Goal: Information Seeking & Learning: Check status

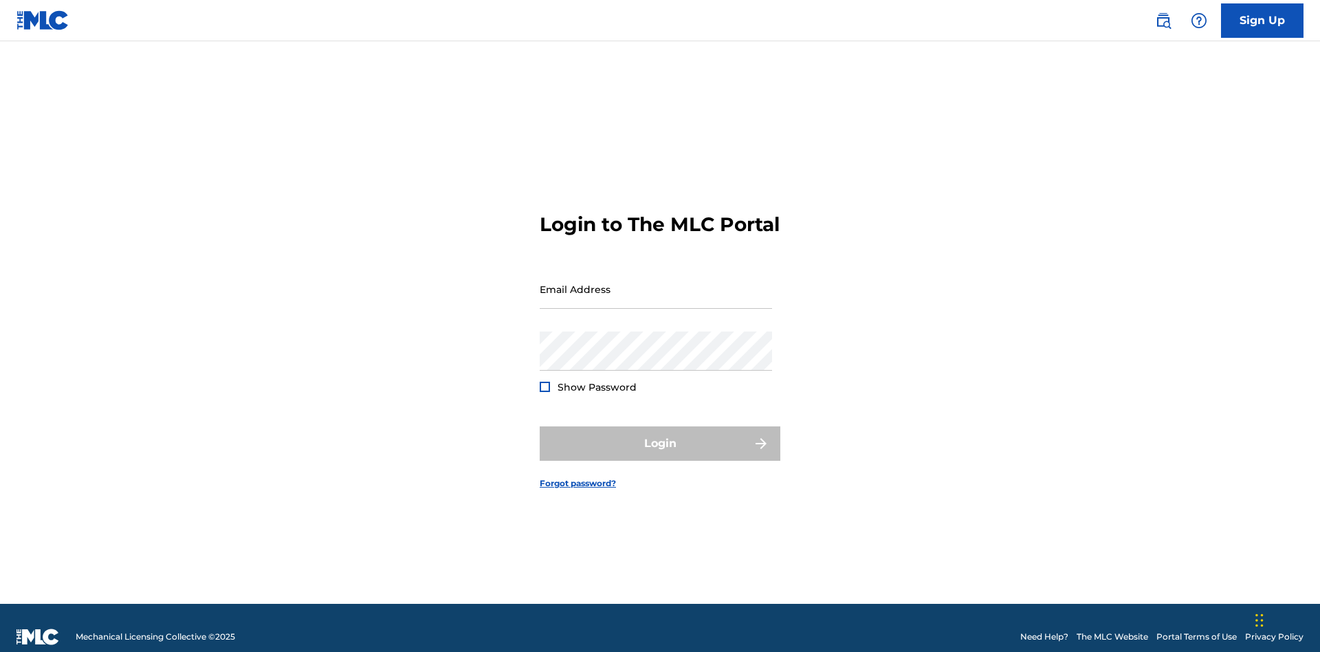
scroll to position [18, 0]
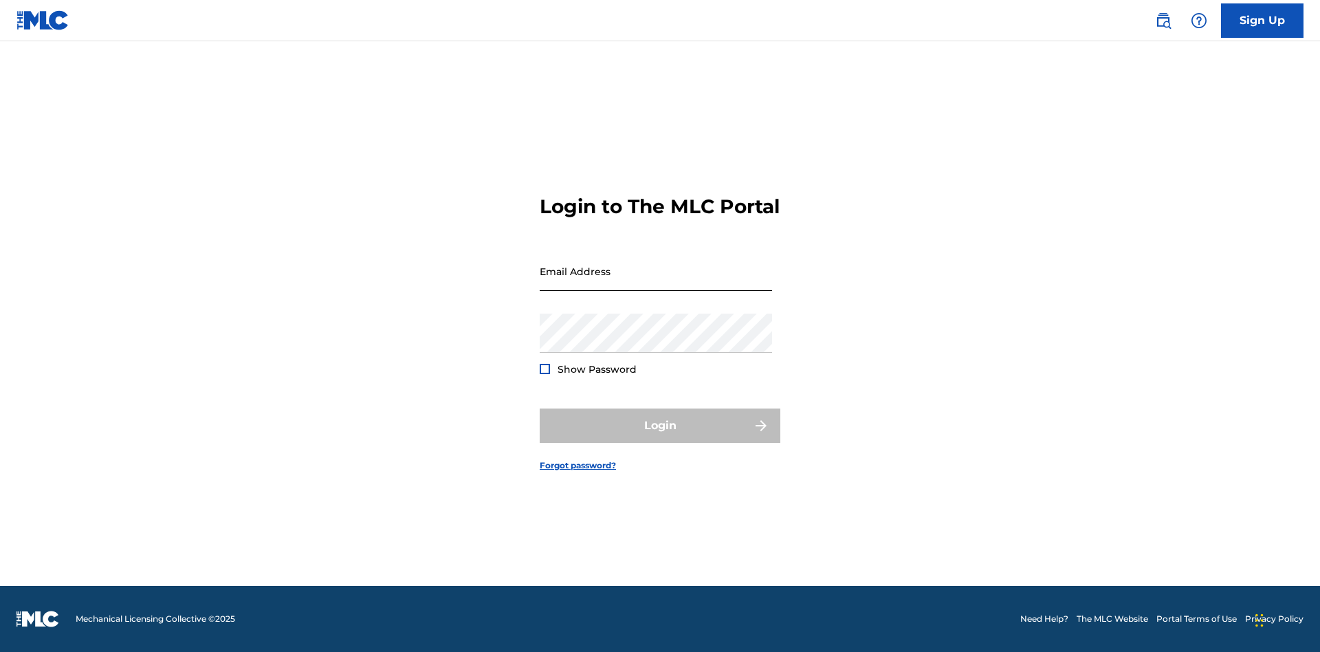
click at [656, 283] on input "Email Address" at bounding box center [656, 271] width 232 height 39
type input "Duke.McTesterson@gmail.com"
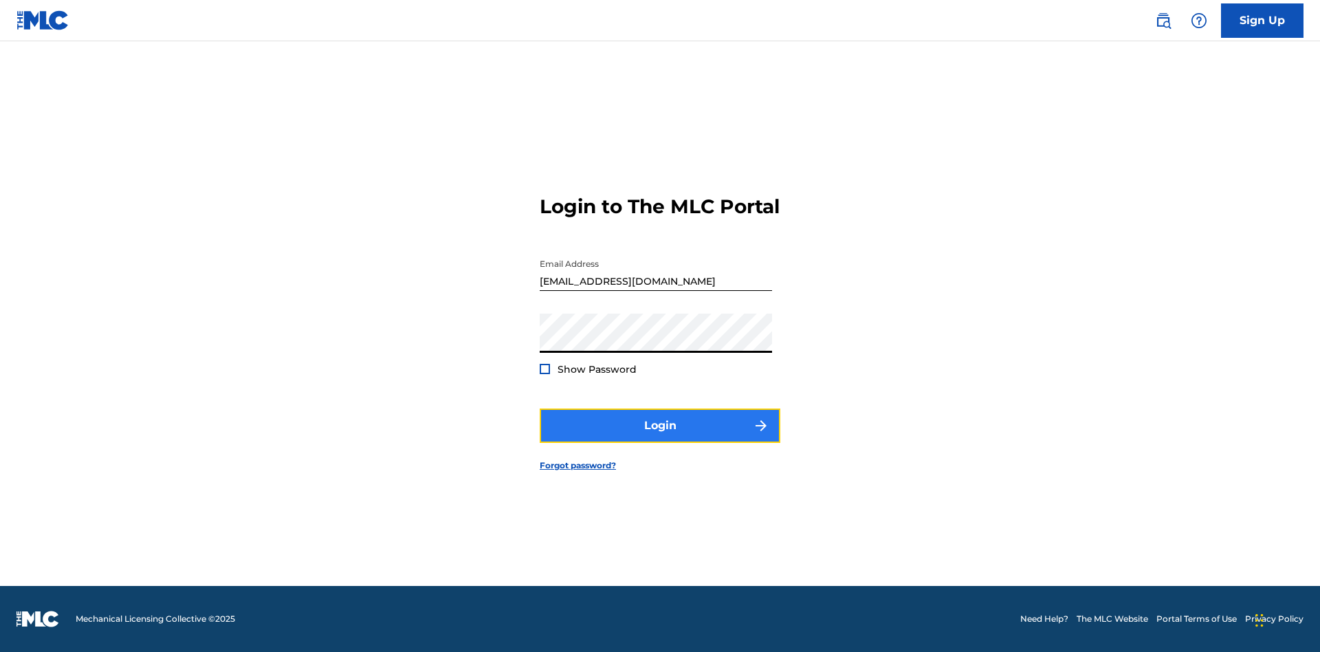
click at [660, 437] on button "Login" at bounding box center [660, 425] width 241 height 34
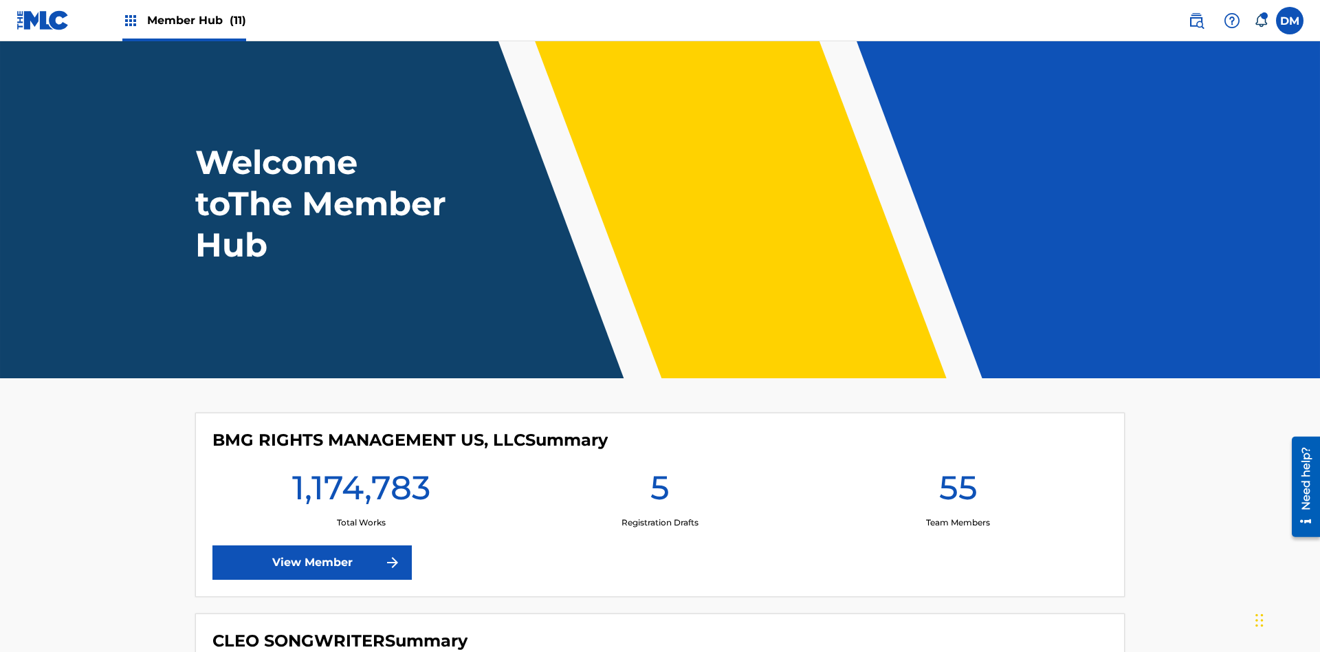
click at [196, 20] on span "Member Hub (11)" at bounding box center [196, 20] width 99 height 16
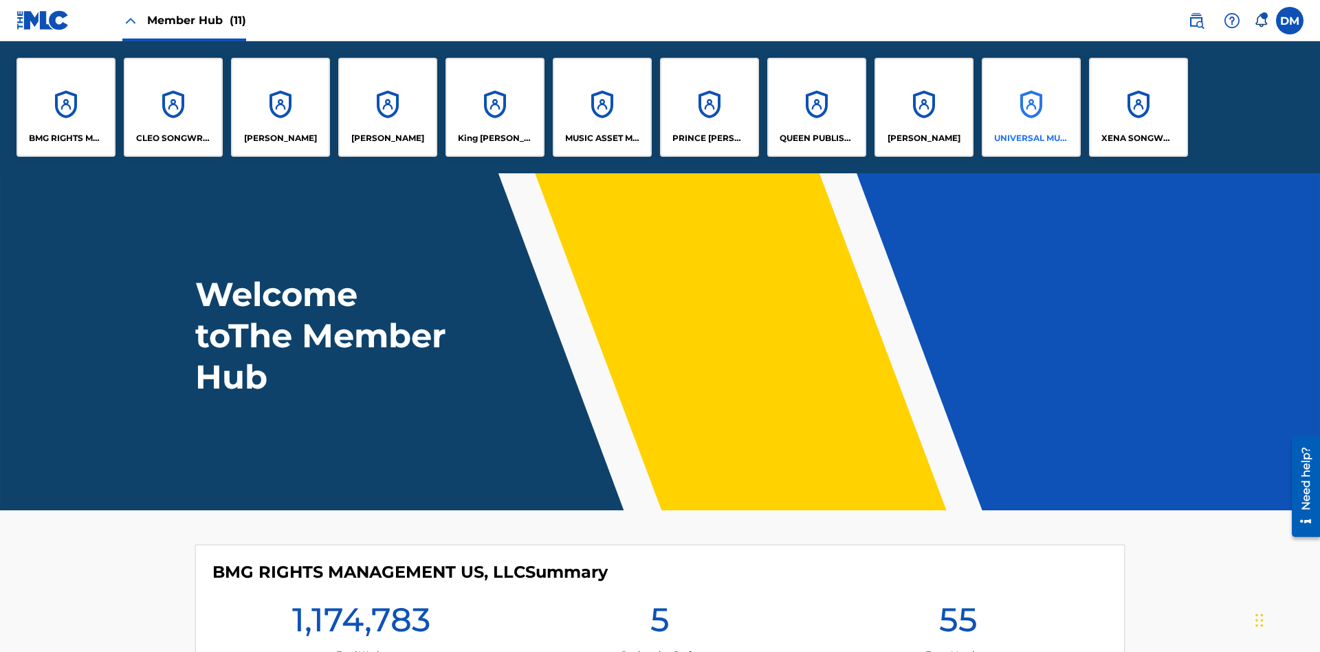
click at [1031, 138] on p "UNIVERSAL MUSIC PUB GROUP" at bounding box center [1031, 138] width 75 height 12
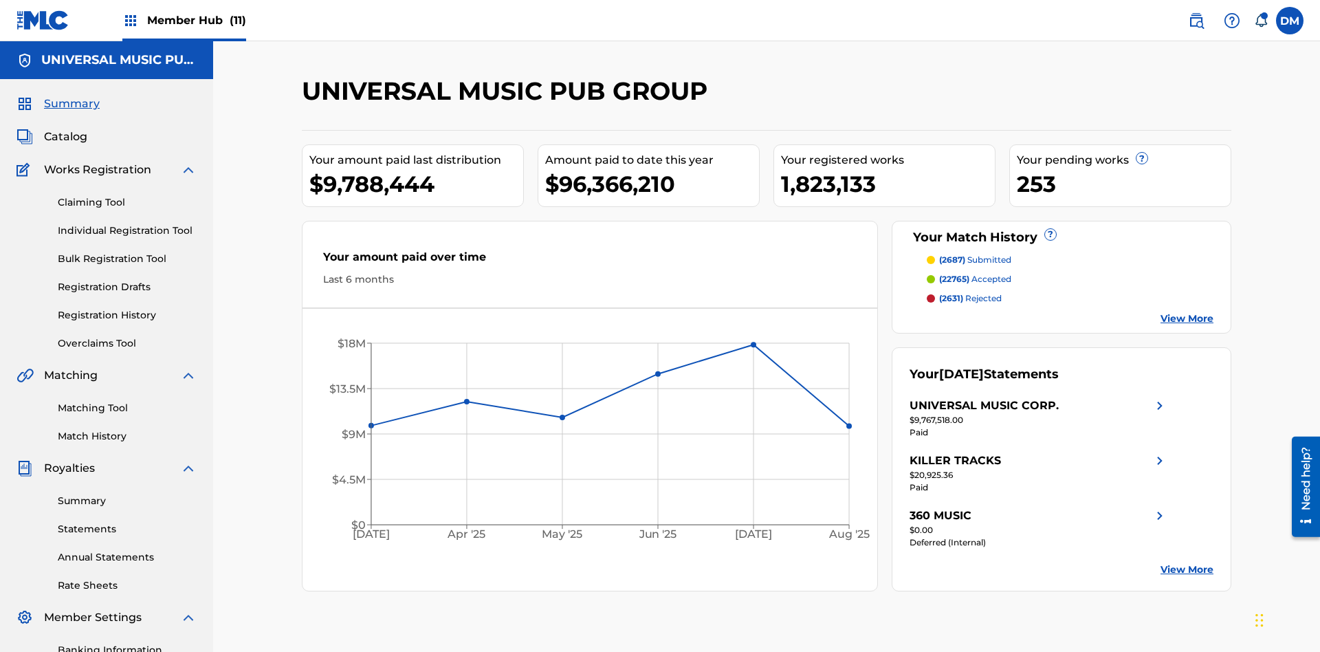
click at [71, 96] on span "Summary" at bounding box center [72, 104] width 56 height 17
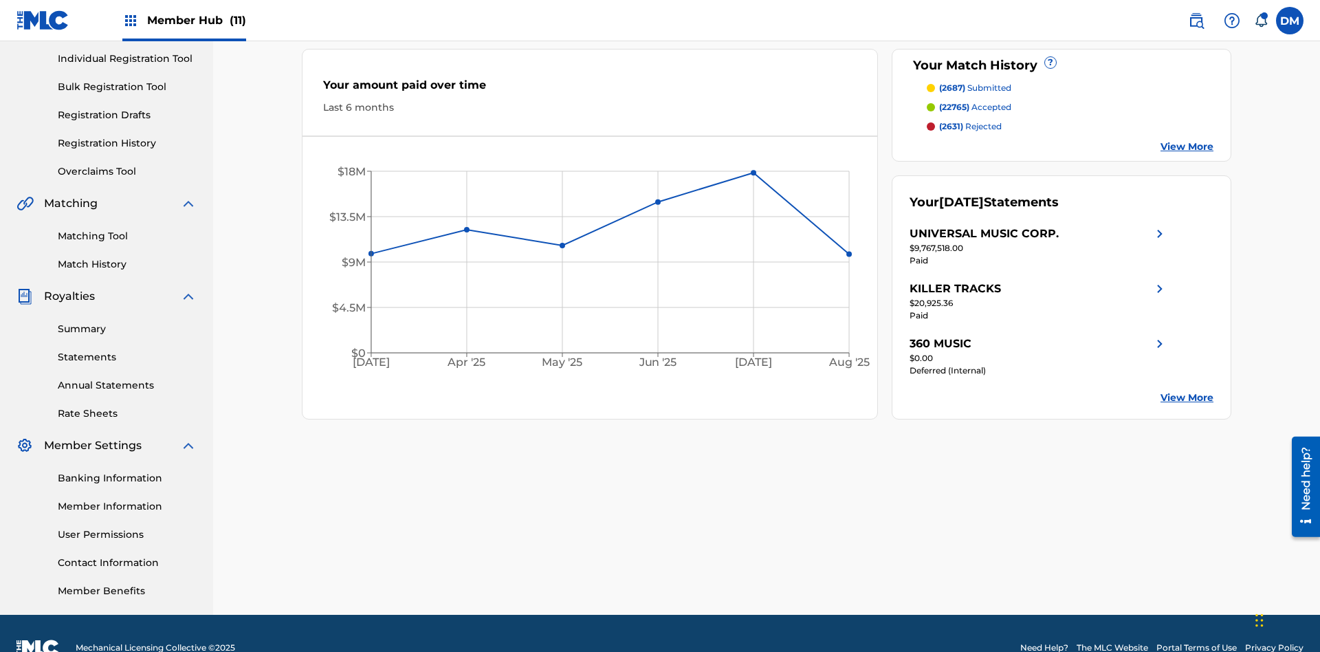
click at [952, 88] on span "(2687)" at bounding box center [952, 88] width 26 height 10
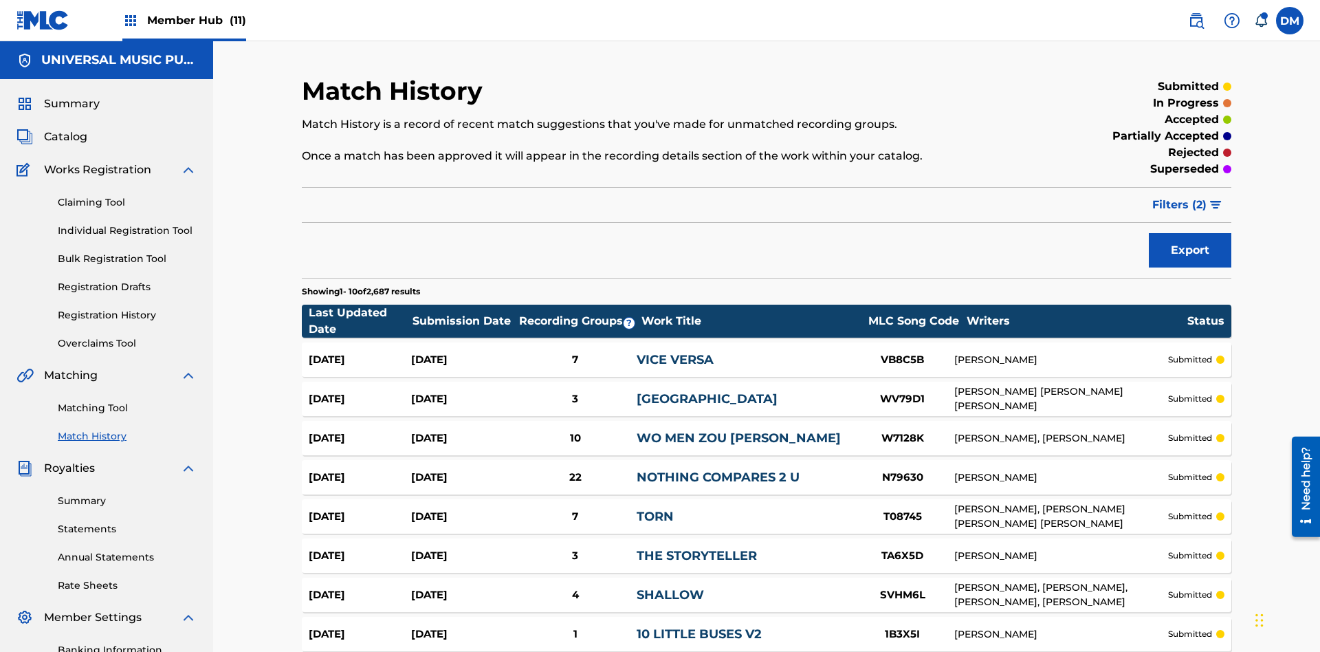
scroll to position [114, 0]
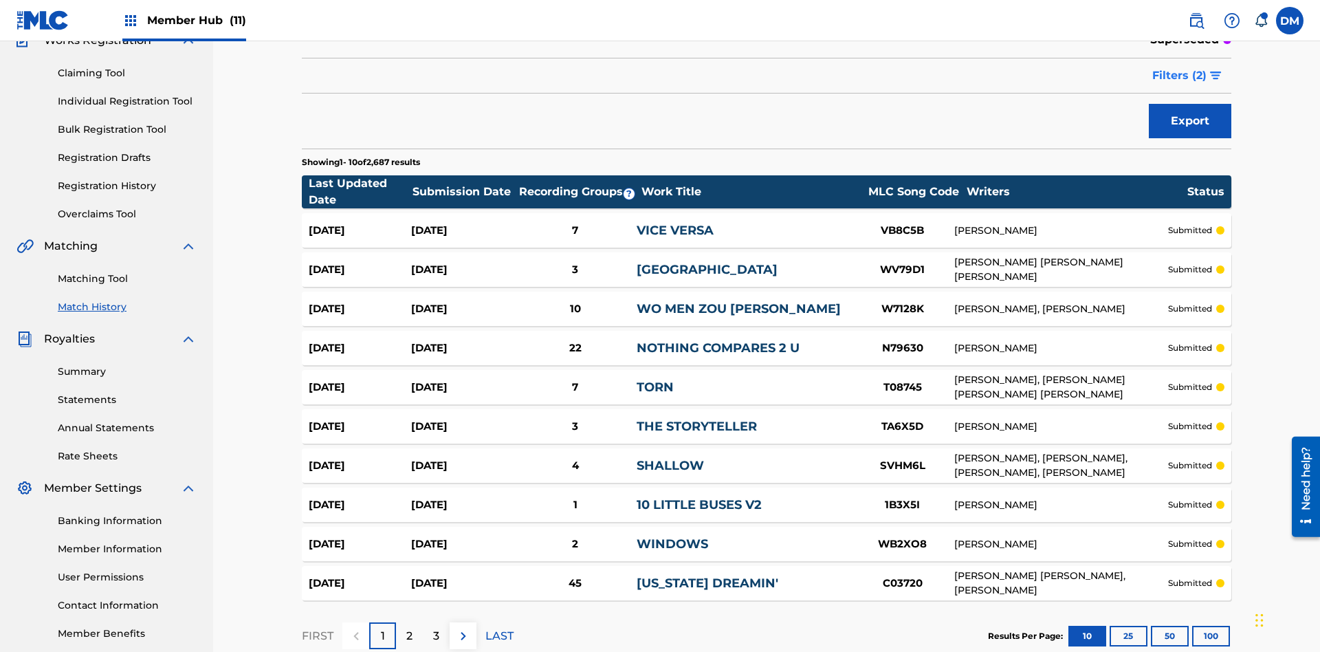
click at [1180, 84] on span "Filters ( 2 )" at bounding box center [1180, 75] width 54 height 17
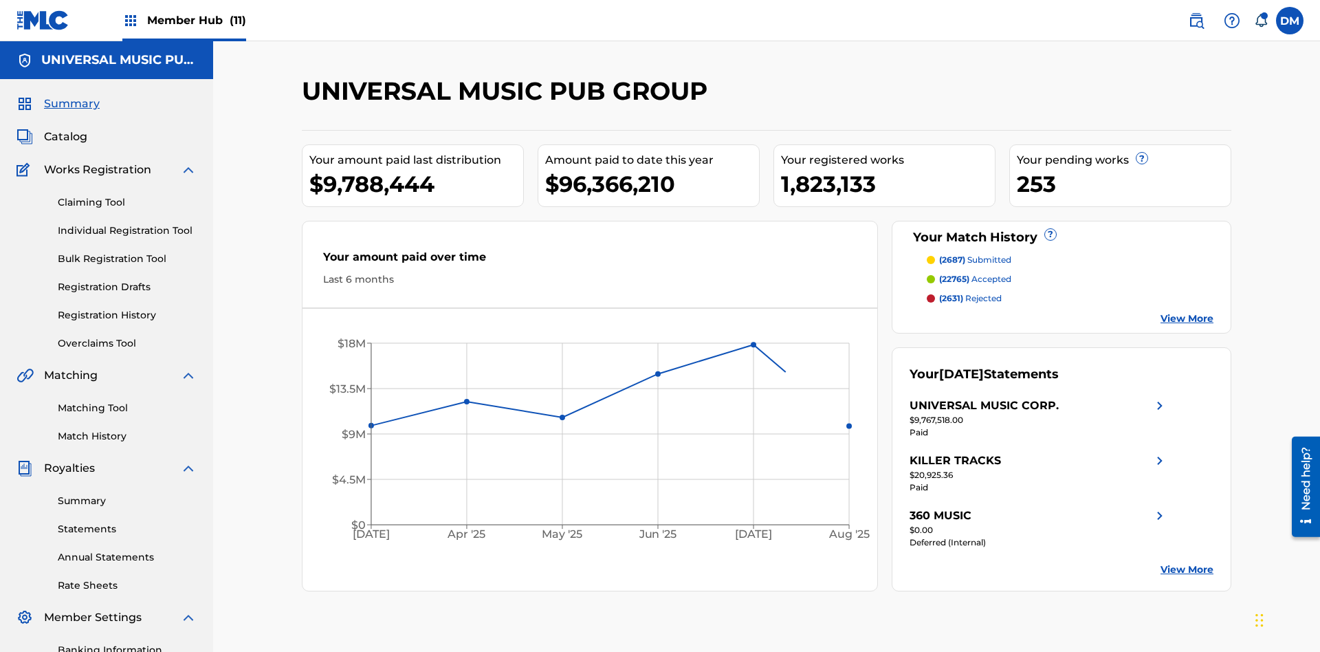
scroll to position [191, 0]
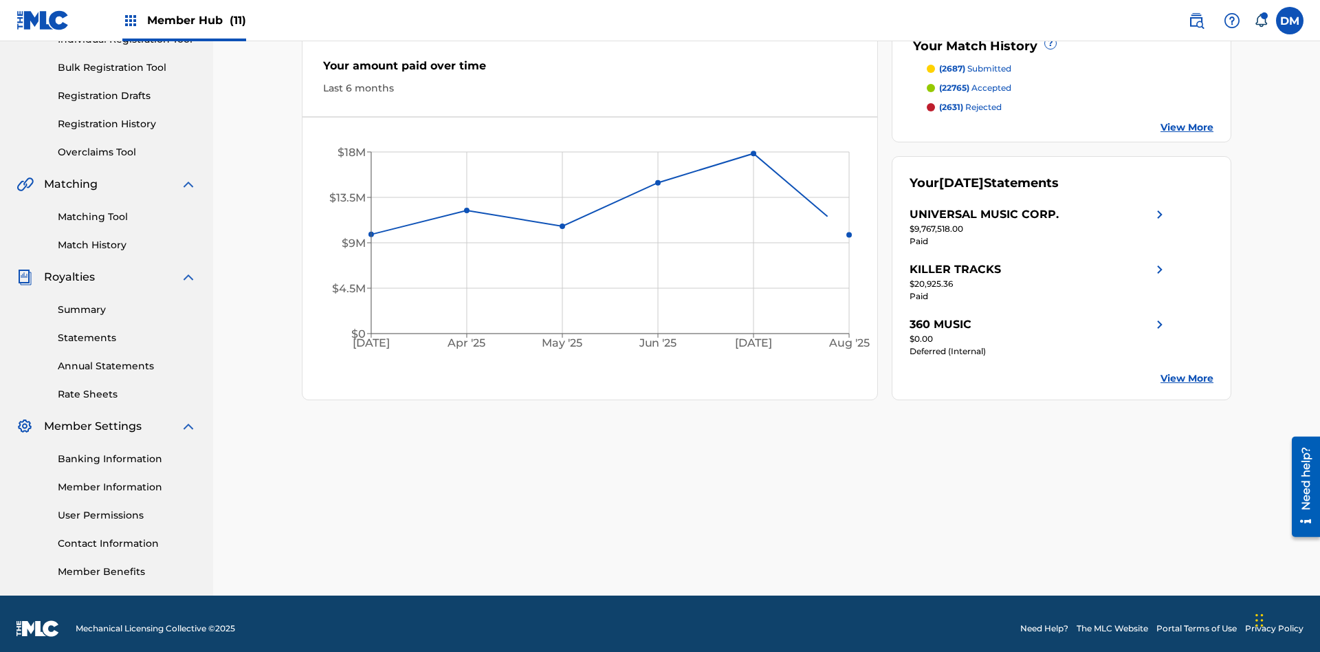
click at [954, 88] on span "(22765)" at bounding box center [954, 88] width 30 height 10
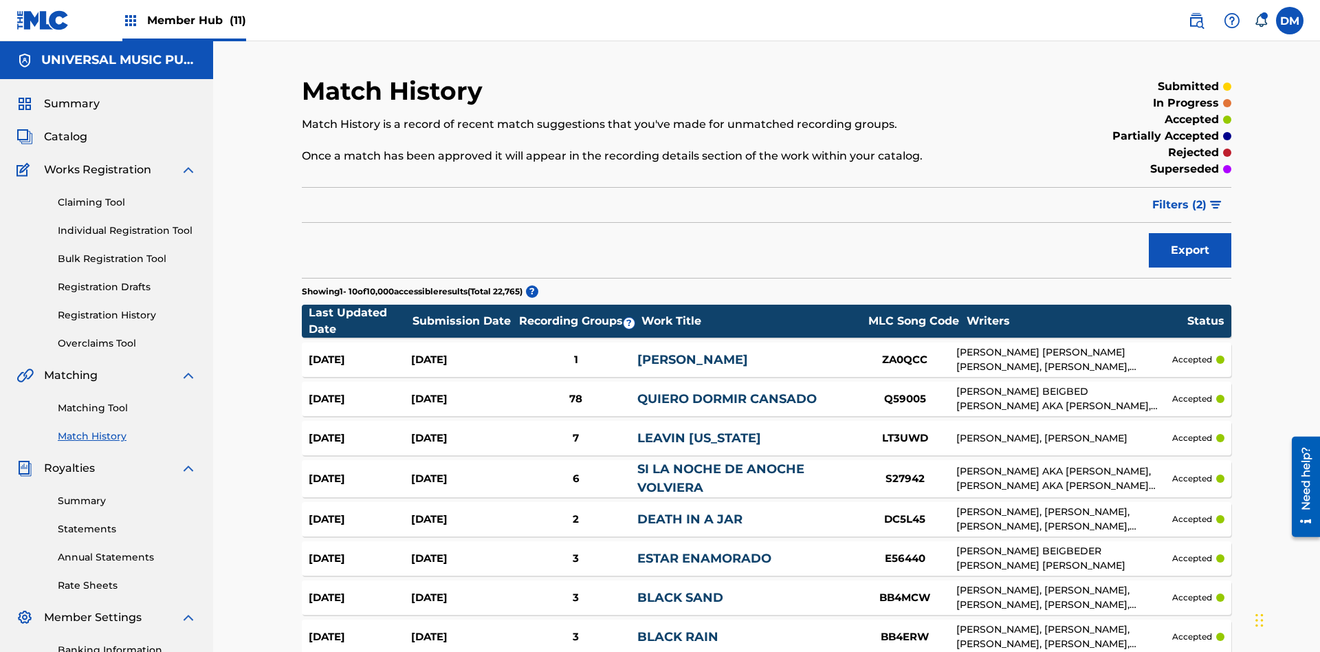
scroll to position [114, 0]
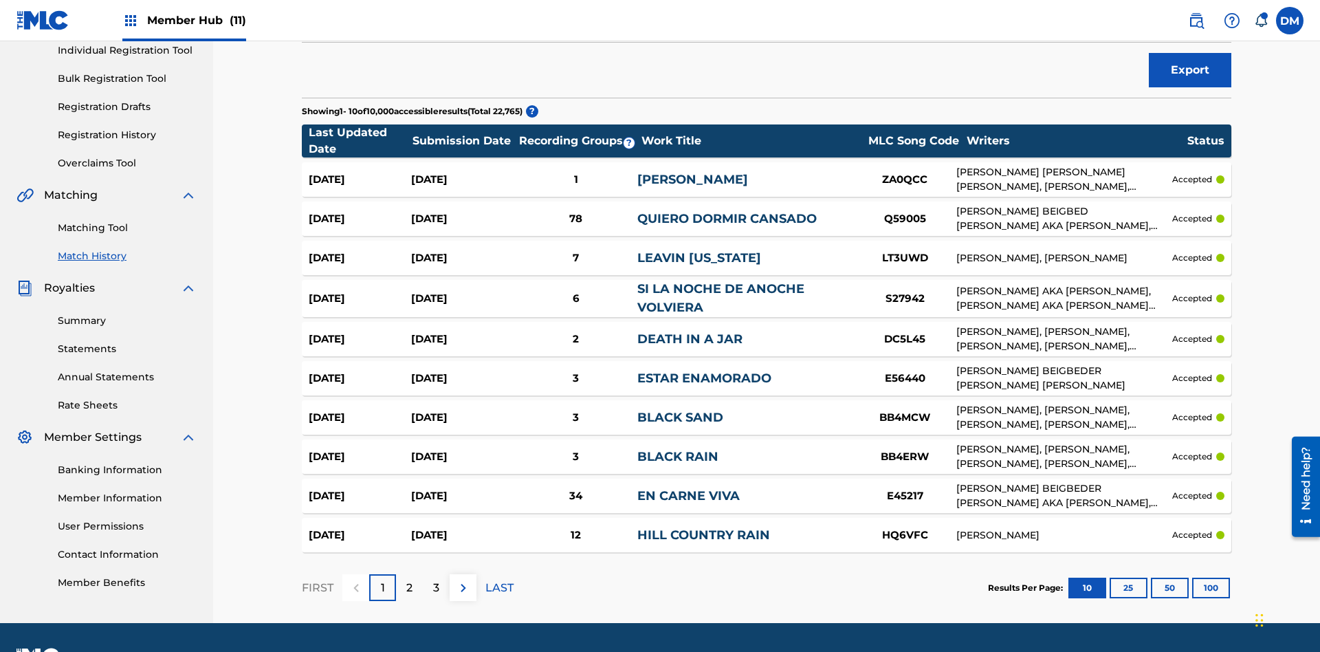
click at [1180, 33] on span "Filters ( 2 )" at bounding box center [1180, 25] width 54 height 17
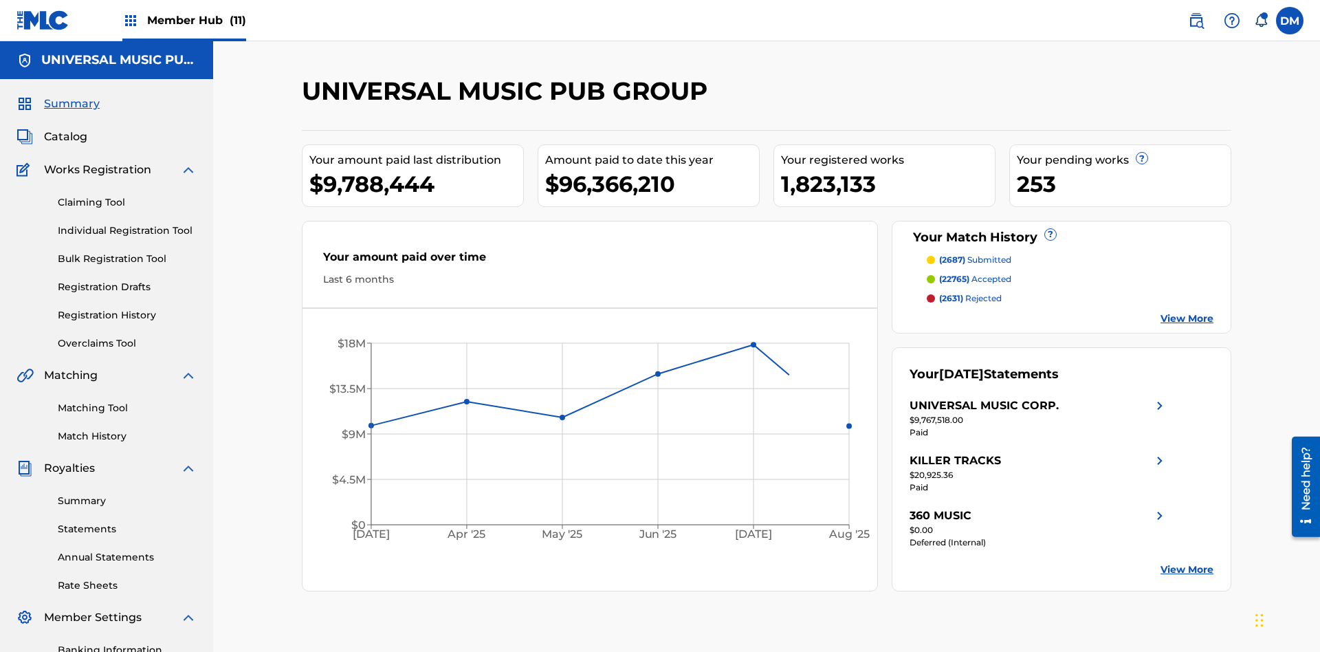
scroll to position [201, 0]
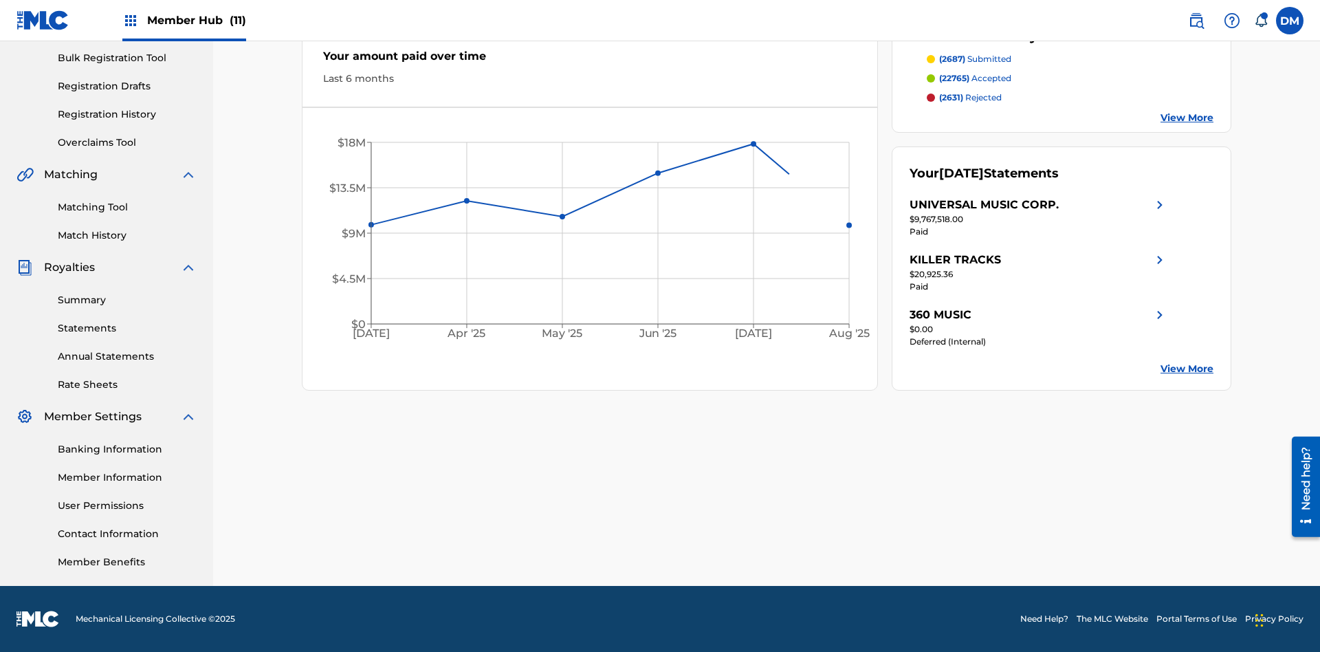
click at [951, 98] on span "(2631)" at bounding box center [951, 97] width 24 height 10
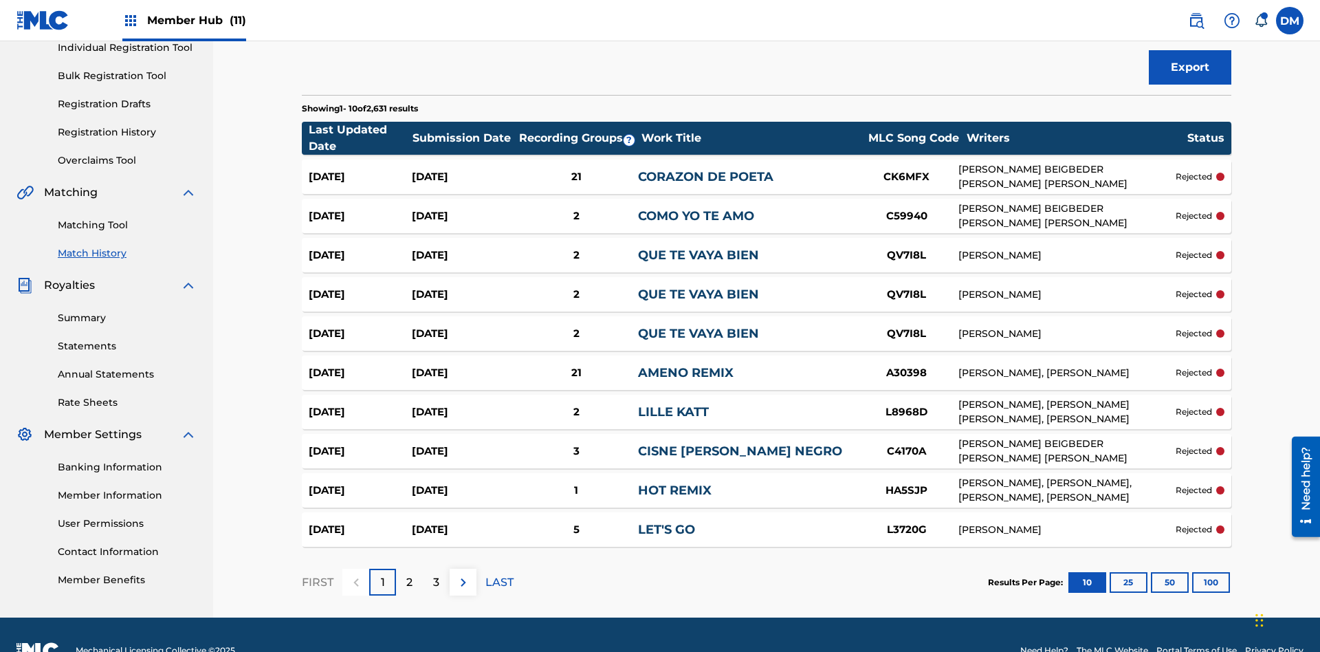
click at [1180, 30] on span "Filters ( 2 )" at bounding box center [1180, 22] width 54 height 17
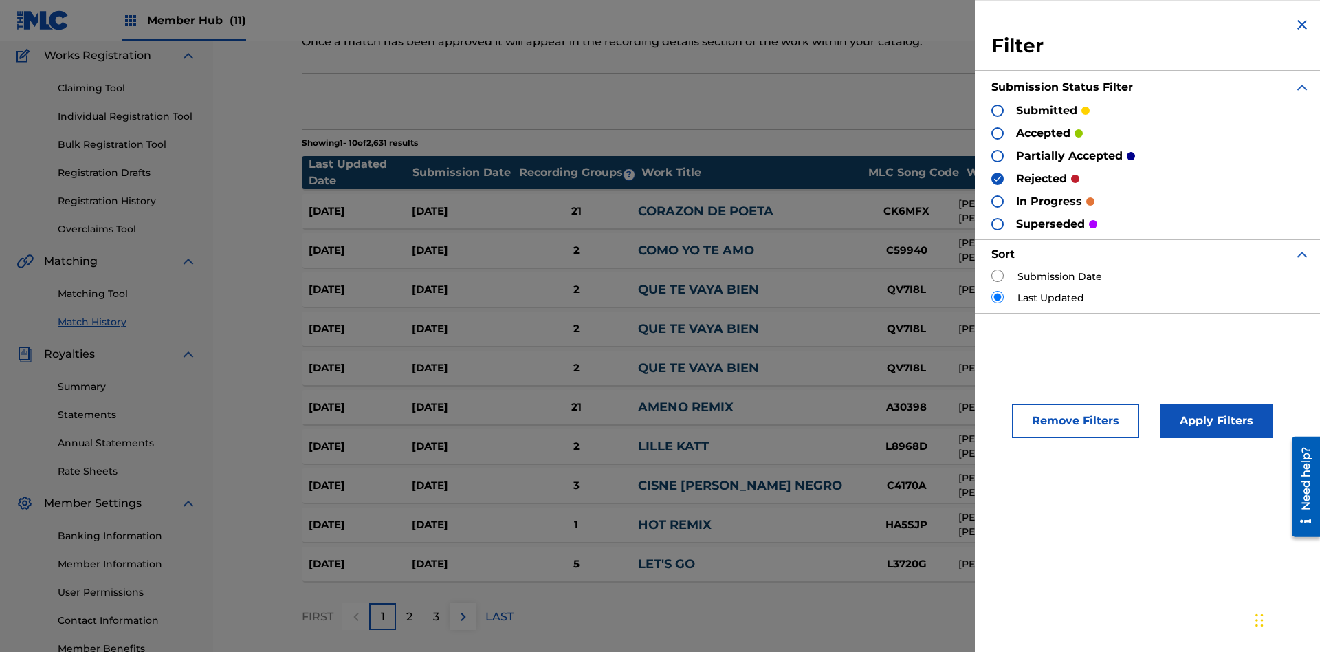
click at [1302, 25] on img at bounding box center [1302, 25] width 17 height 17
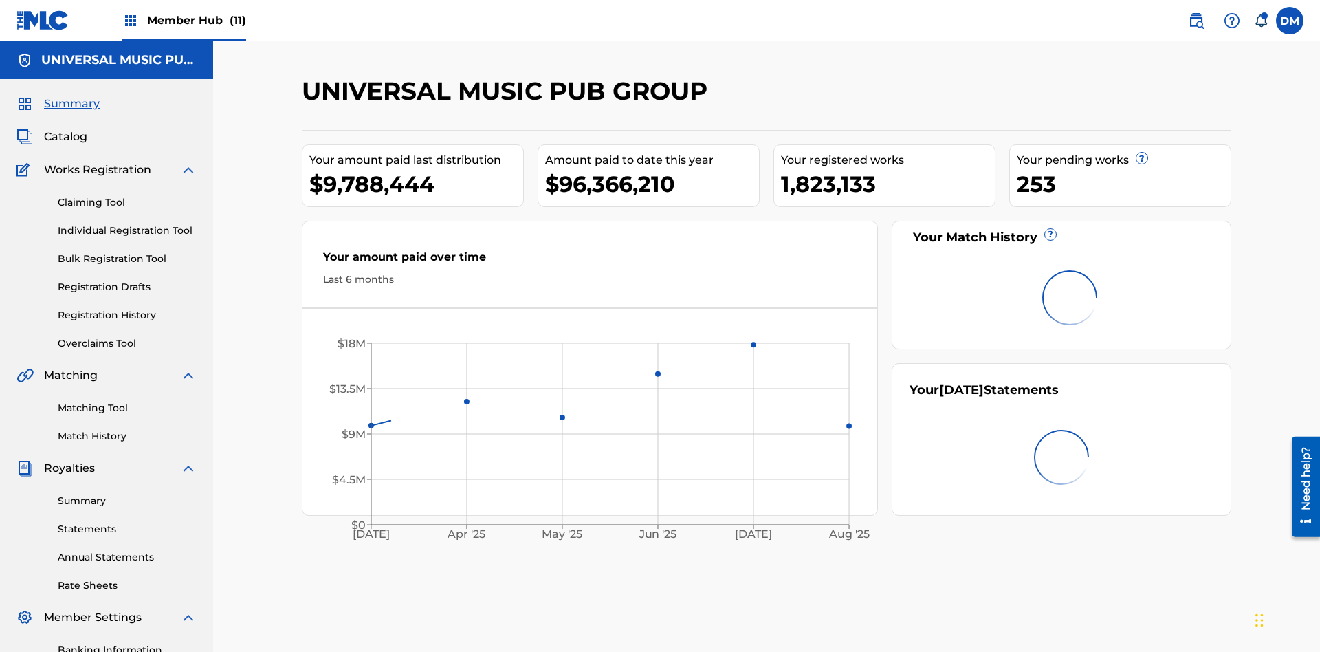
scroll to position [86, 0]
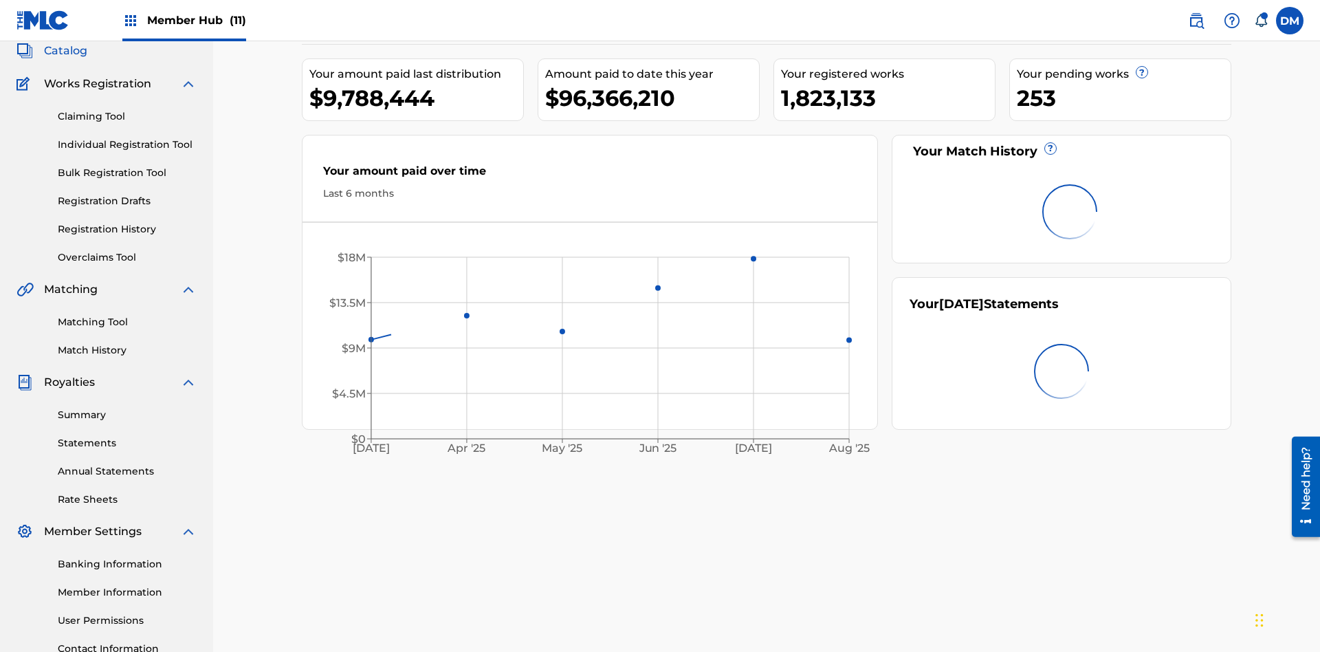
click at [65, 59] on span "Catalog" at bounding box center [65, 51] width 43 height 17
